Goal: Information Seeking & Learning: Learn about a topic

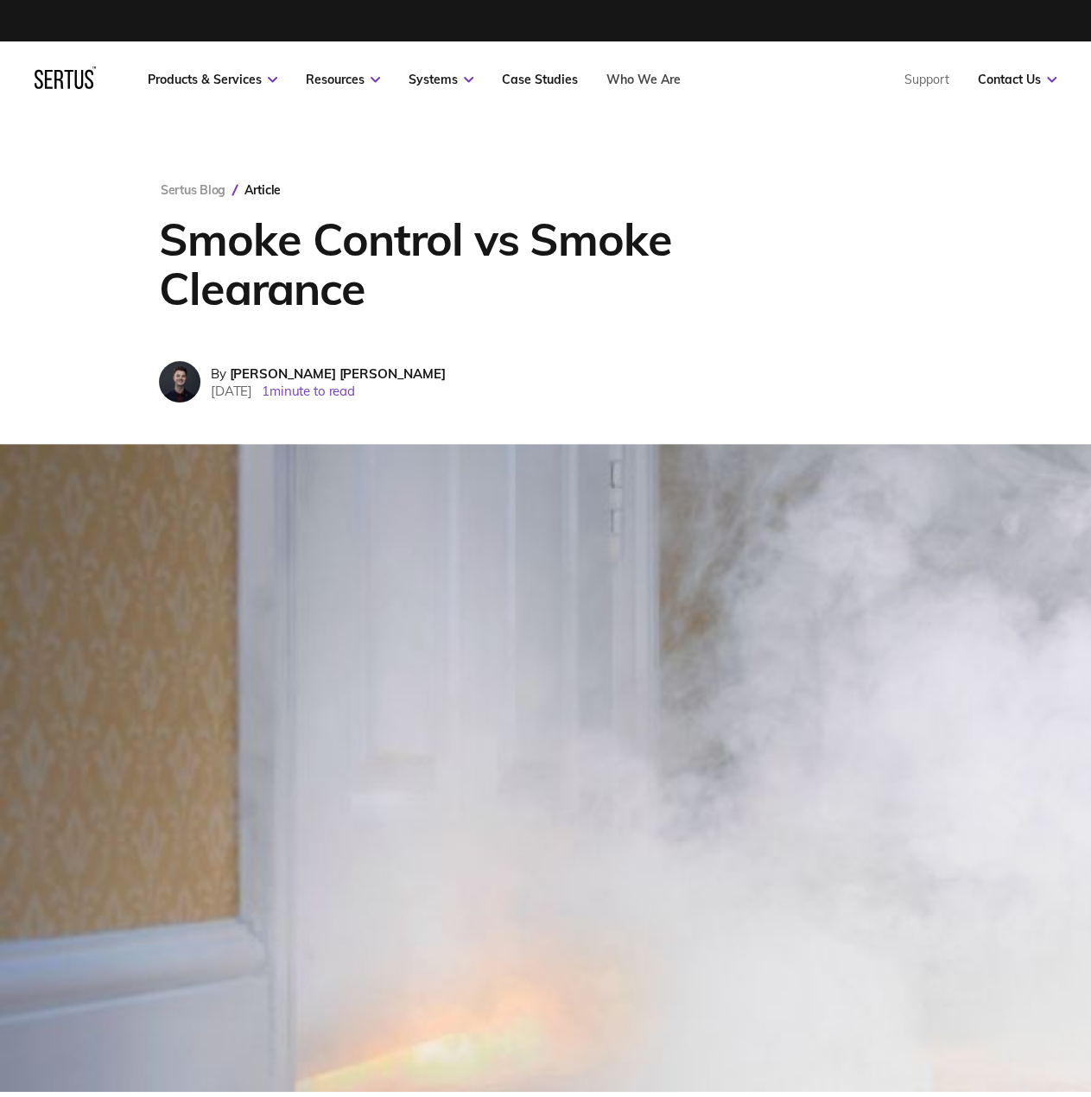
click at [641, 80] on link "Who We Are" at bounding box center [644, 80] width 74 height 16
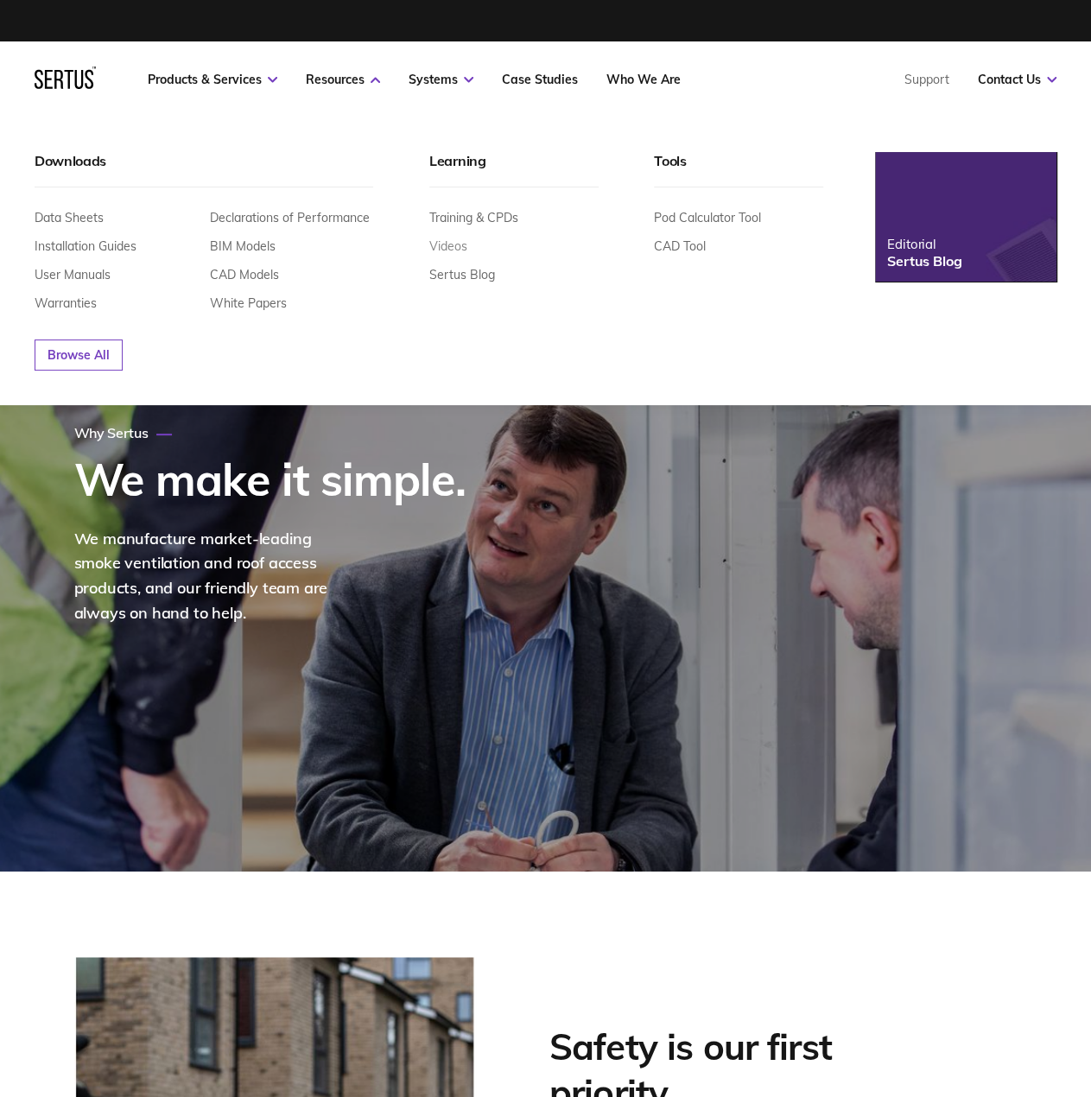
click at [449, 245] on link "Videos" at bounding box center [448, 246] width 38 height 16
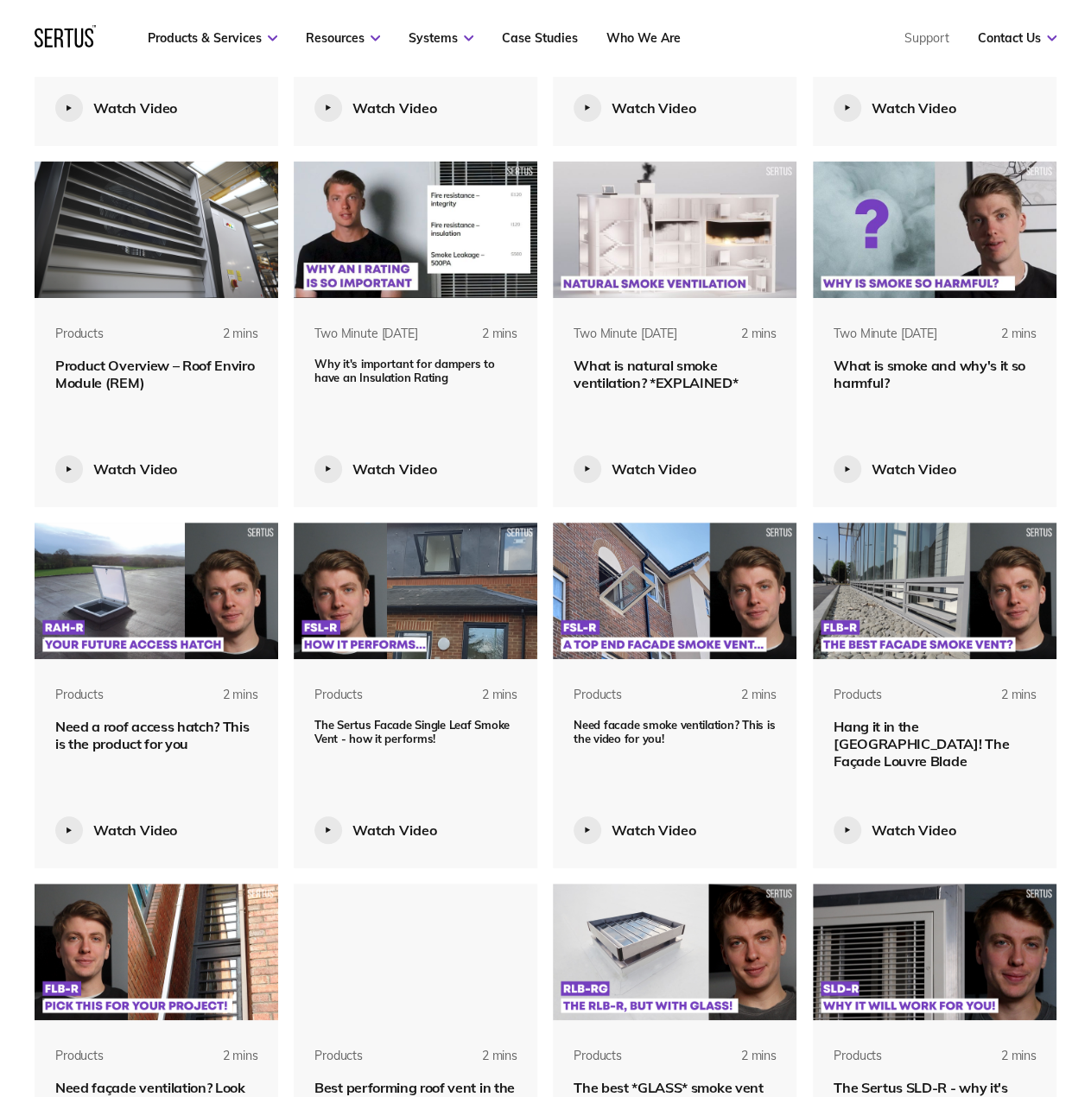
scroll to position [2016, 0]
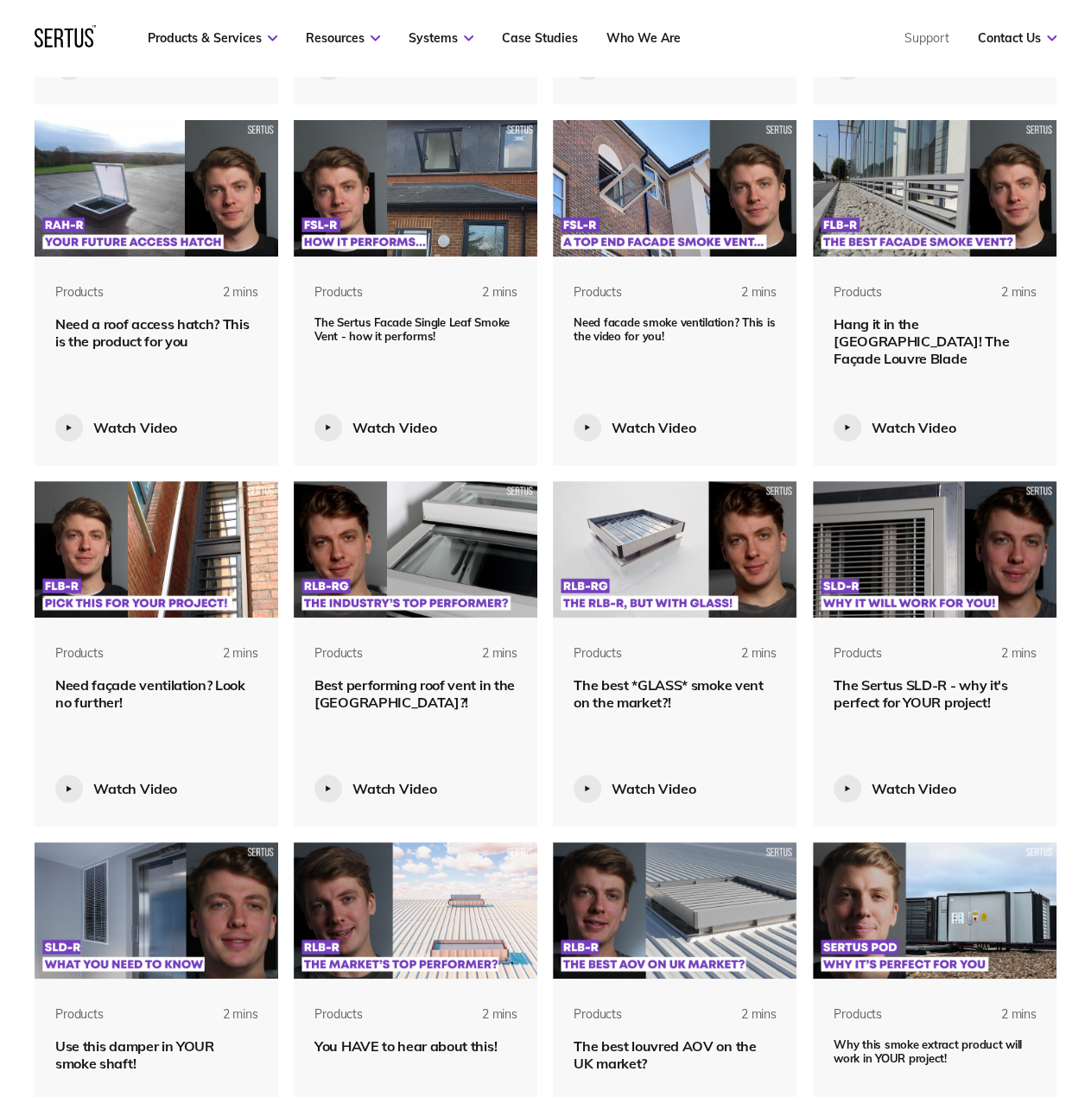
scroll to position [2621, 0]
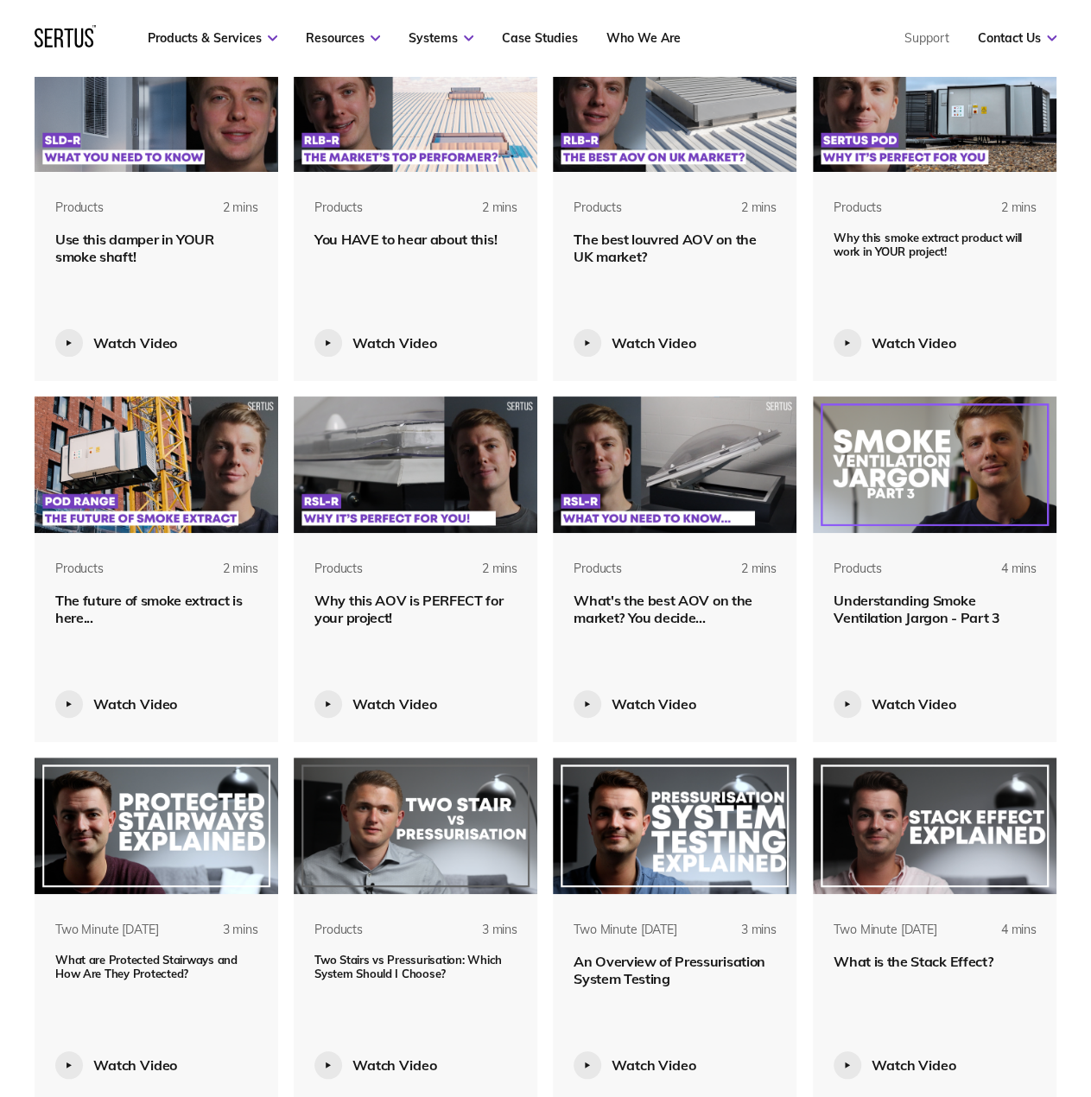
scroll to position [3226, 0]
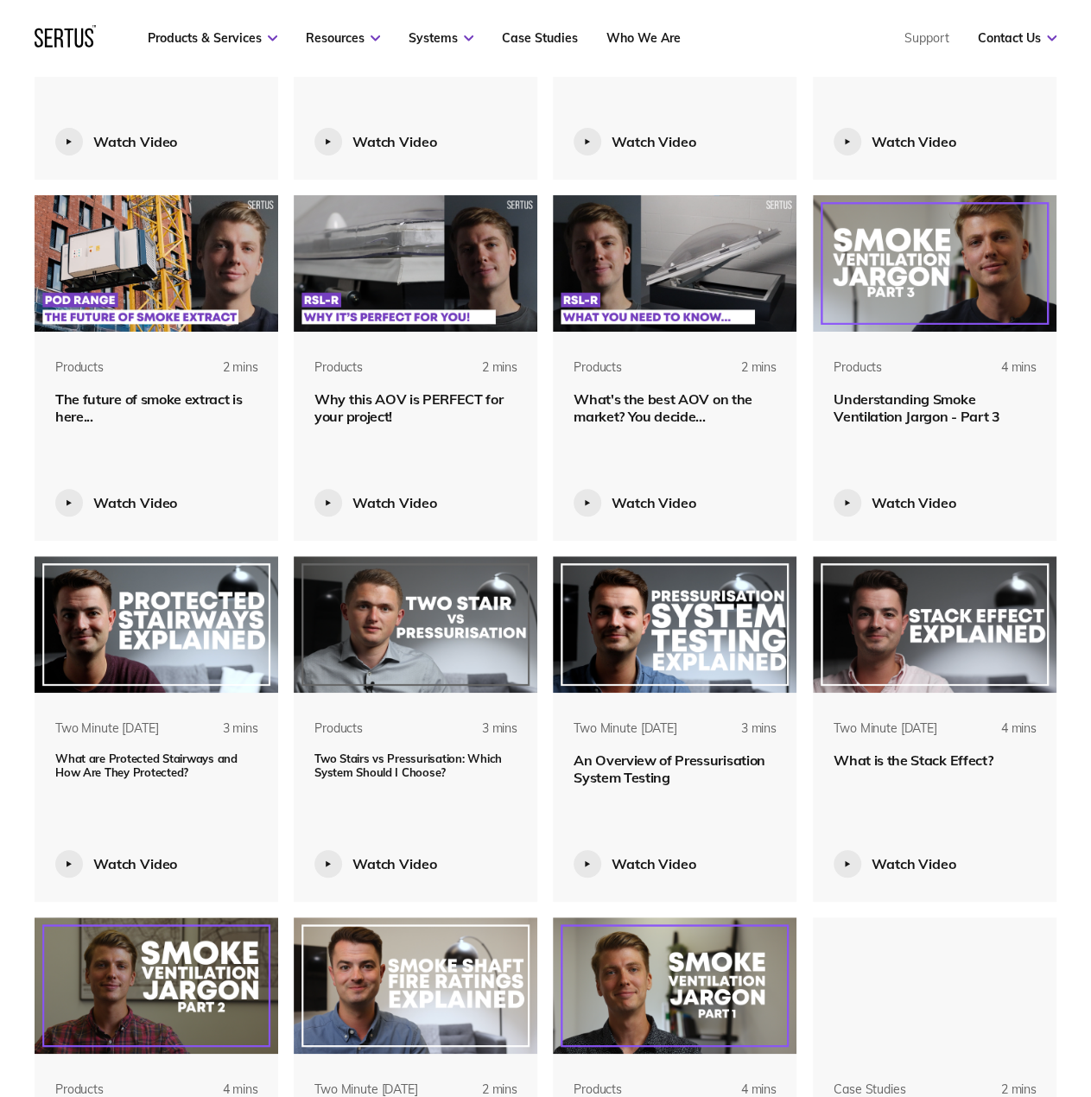
scroll to position [3427, 0]
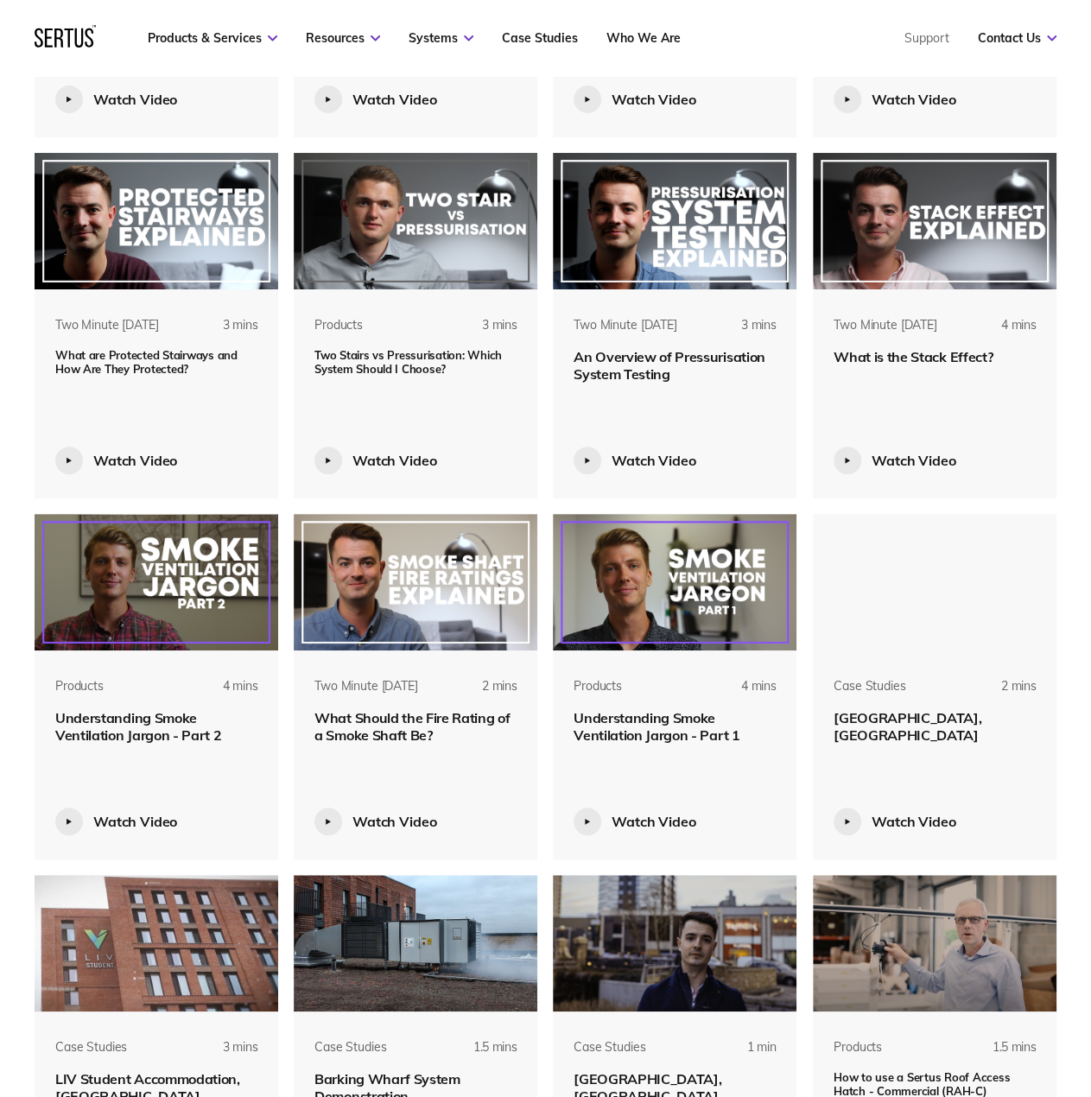
scroll to position [3830, 0]
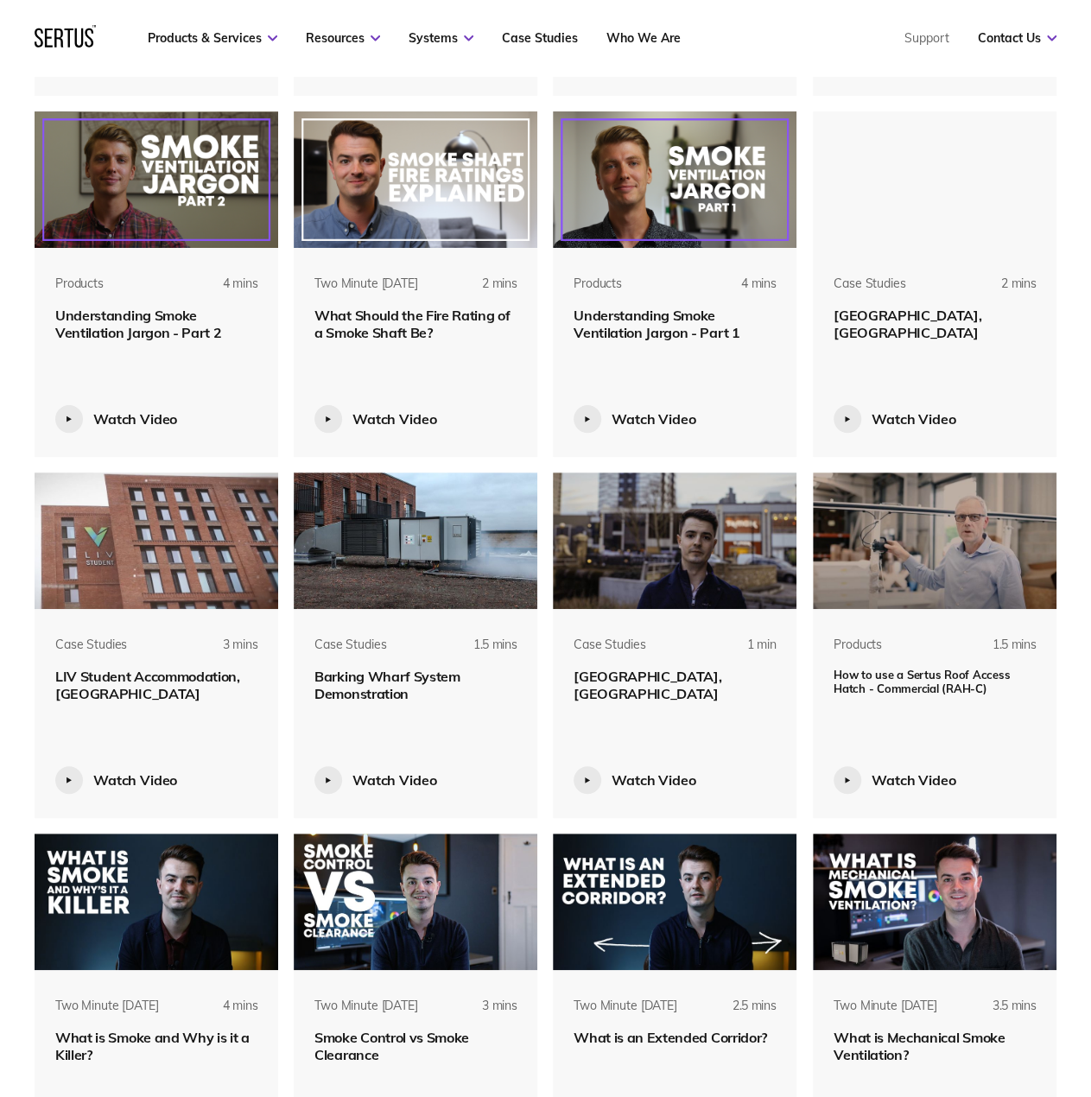
scroll to position [4234, 0]
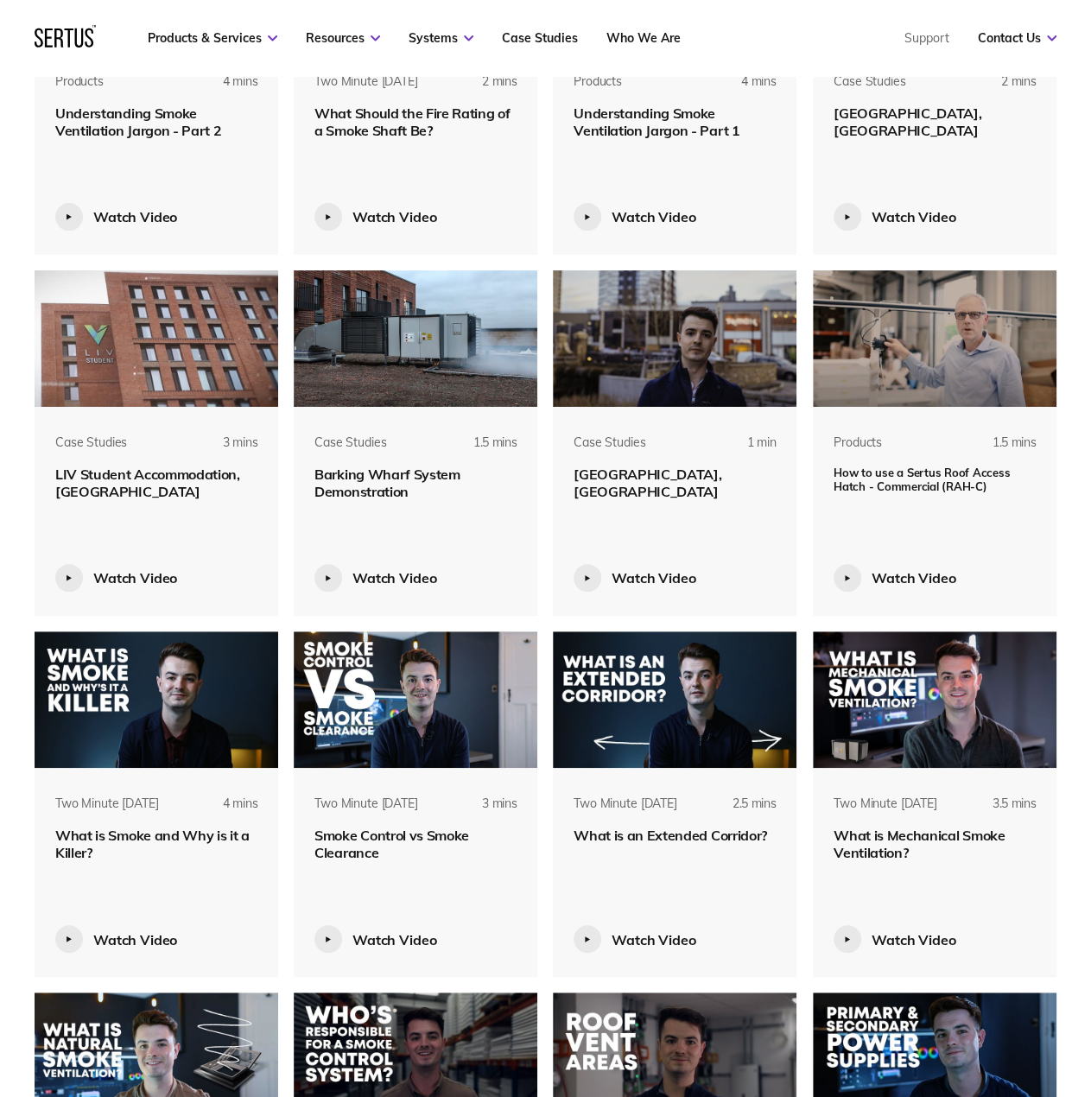
click at [403, 685] on img at bounding box center [416, 700] width 244 height 137
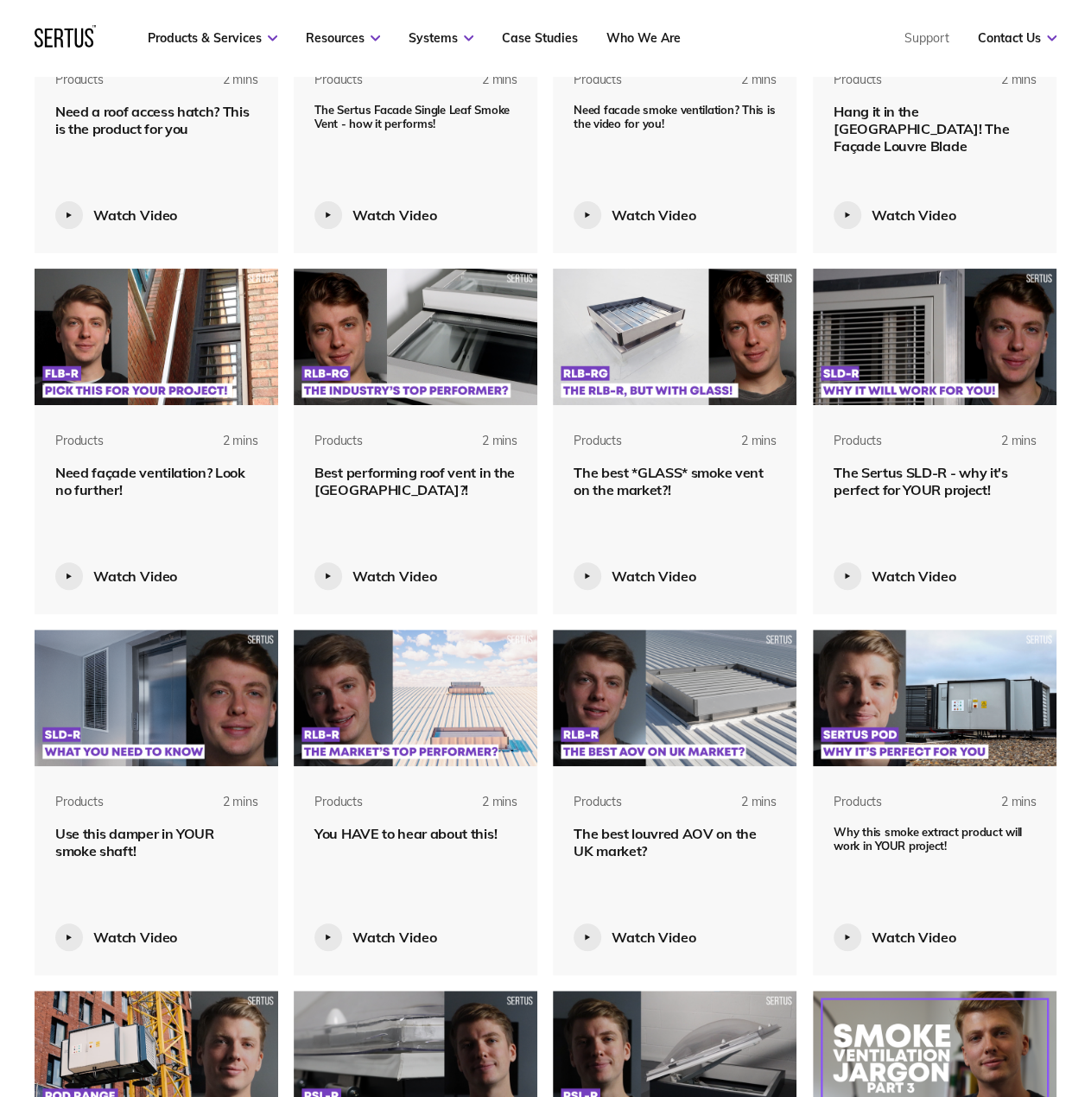
scroll to position [2217, 0]
